Goal: Find specific page/section: Find specific page/section

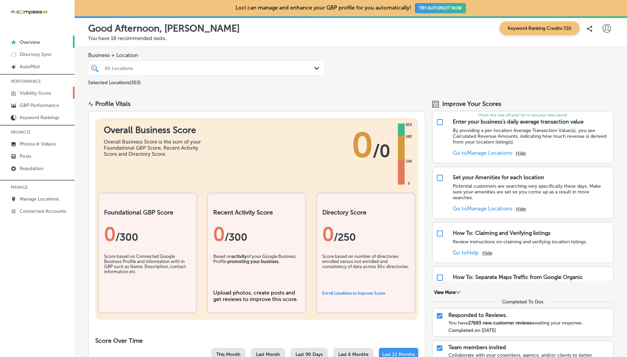
click at [39, 94] on p "Visibility Score" at bounding box center [36, 93] width 32 height 6
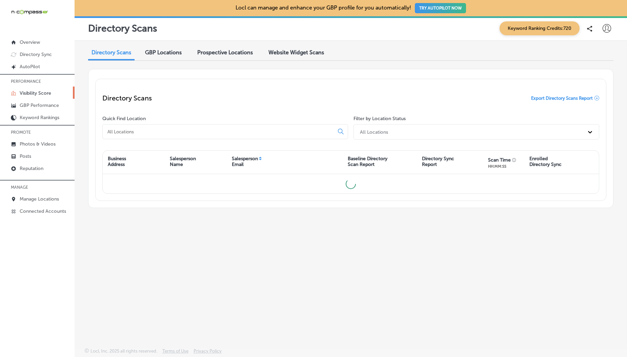
click at [170, 47] on div "GBP Locations" at bounding box center [163, 53] width 47 height 15
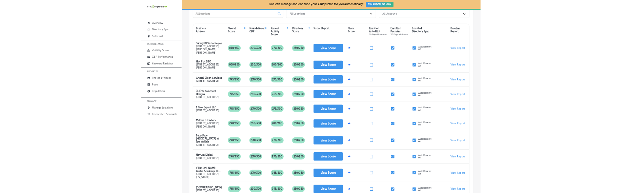
scroll to position [98, 0]
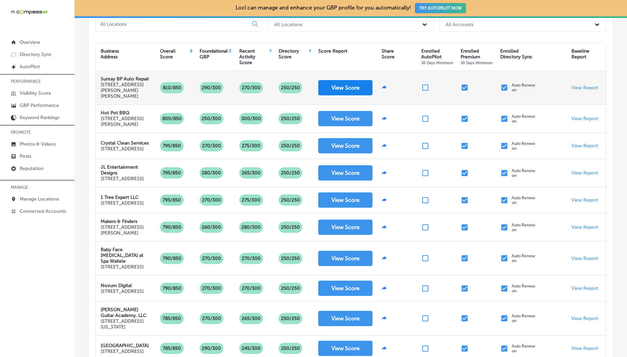
click at [334, 90] on button "View Score" at bounding box center [345, 87] width 54 height 15
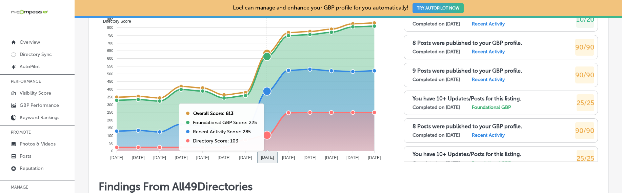
scroll to position [221, 0]
